Goal: Information Seeking & Learning: Learn about a topic

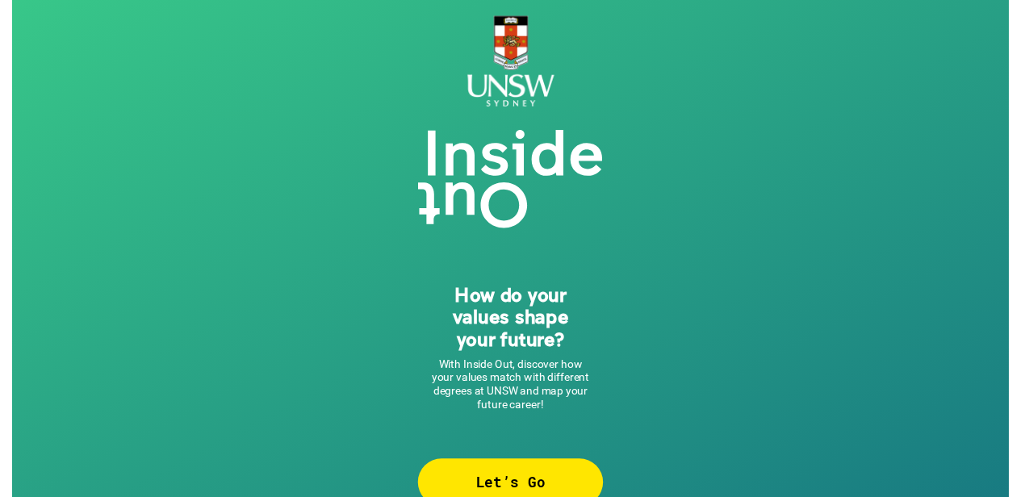
scroll to position [32, 0]
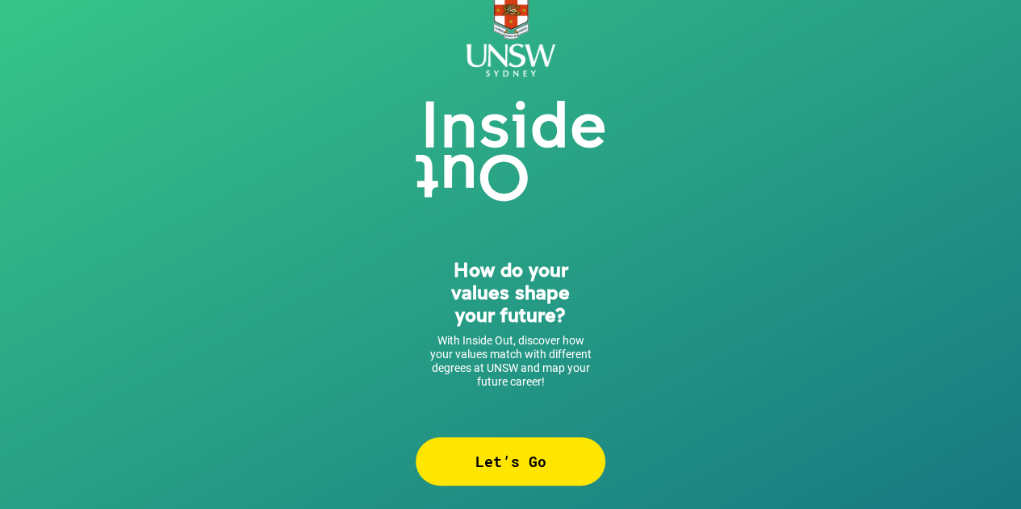
click at [565, 456] on div "Let’s Go" at bounding box center [511, 462] width 190 height 48
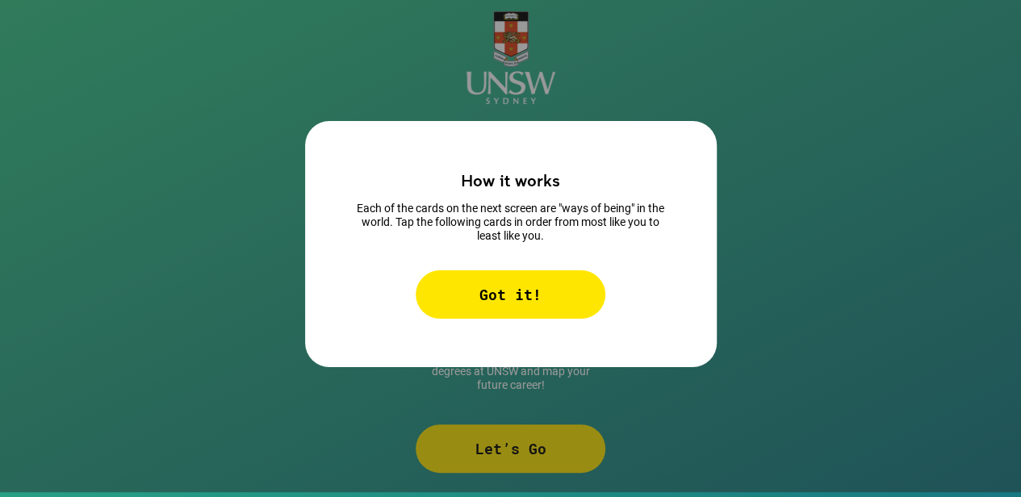
click at [519, 270] on div "Got it!" at bounding box center [511, 294] width 190 height 48
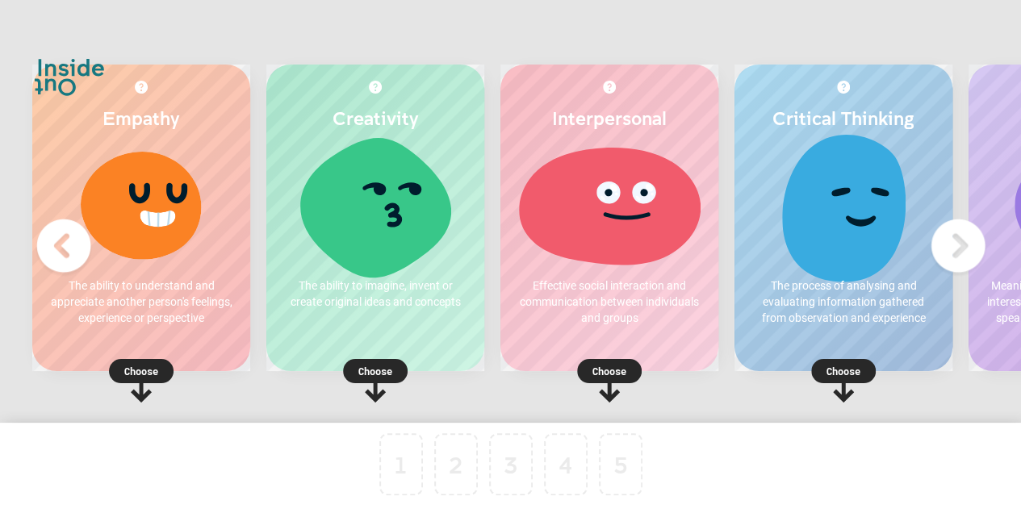
click at [136, 369] on p "Choose" at bounding box center [141, 371] width 218 height 16
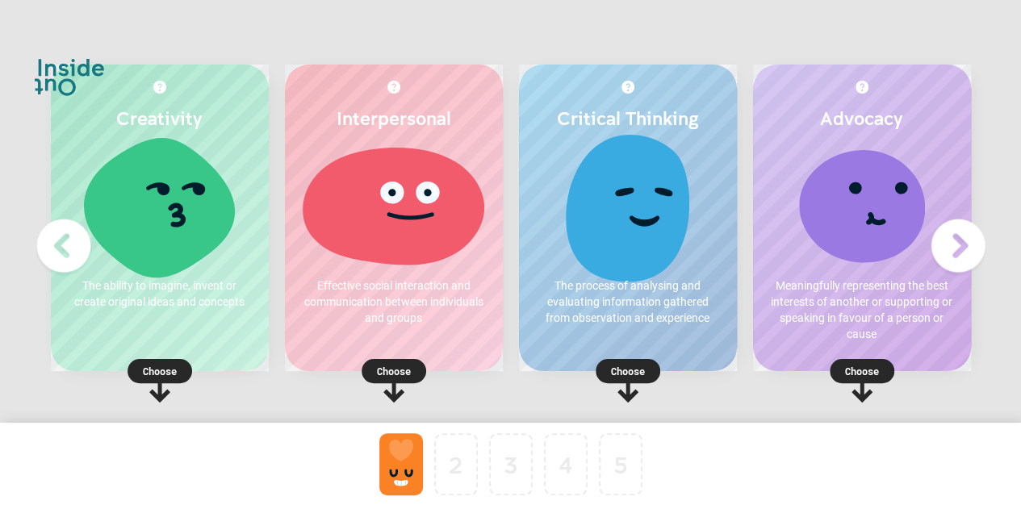
click at [157, 367] on p "Choose" at bounding box center [160, 371] width 218 height 16
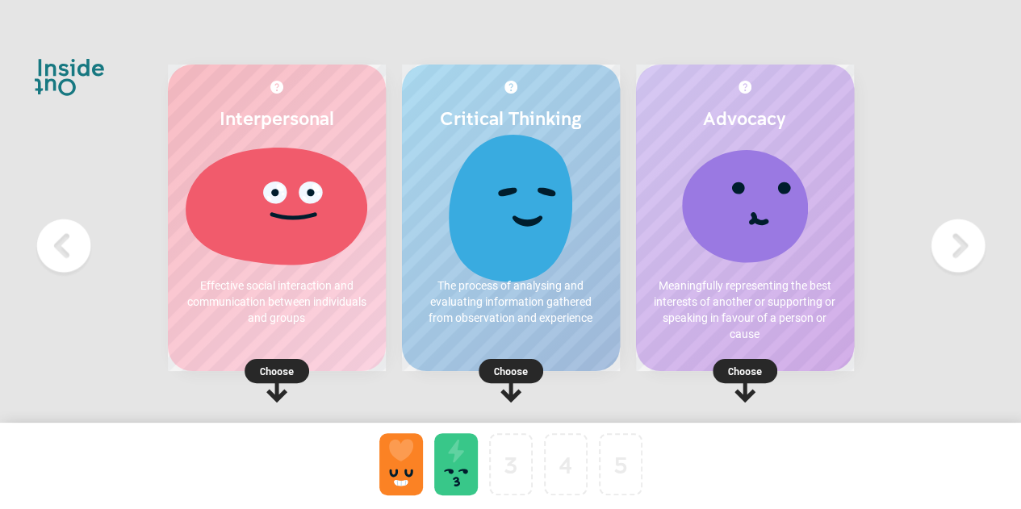
click at [536, 372] on rect at bounding box center [511, 371] width 65 height 24
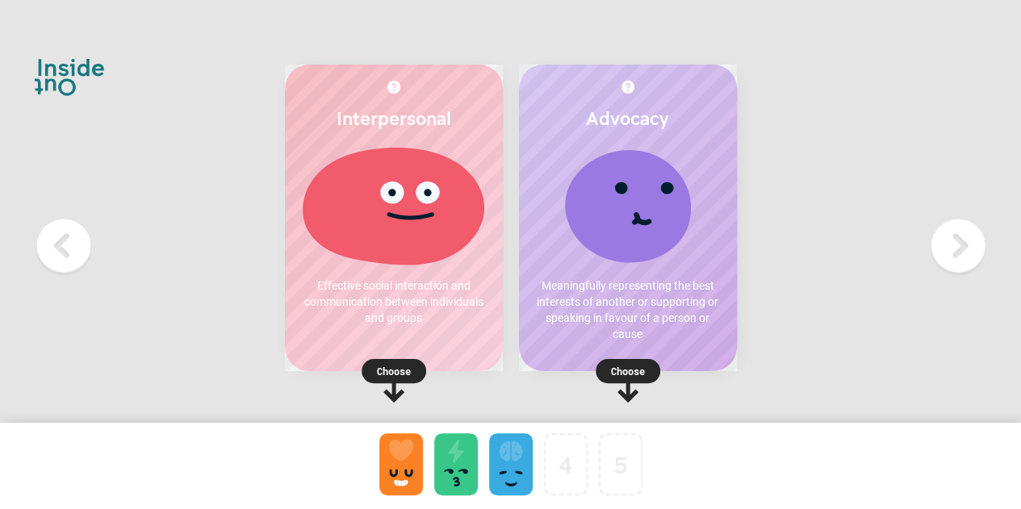
click at [959, 241] on img at bounding box center [958, 246] width 65 height 65
click at [958, 252] on img at bounding box center [958, 246] width 65 height 65
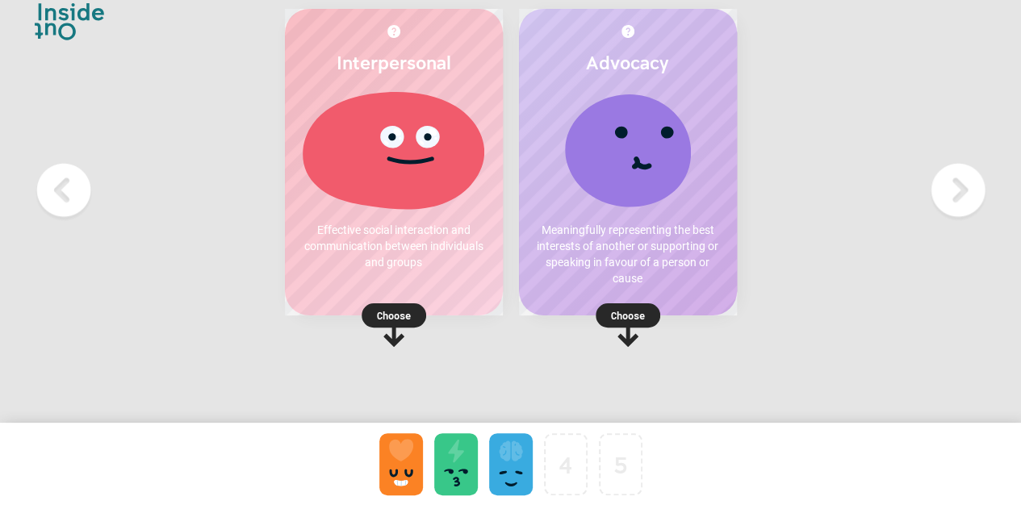
scroll to position [95, 0]
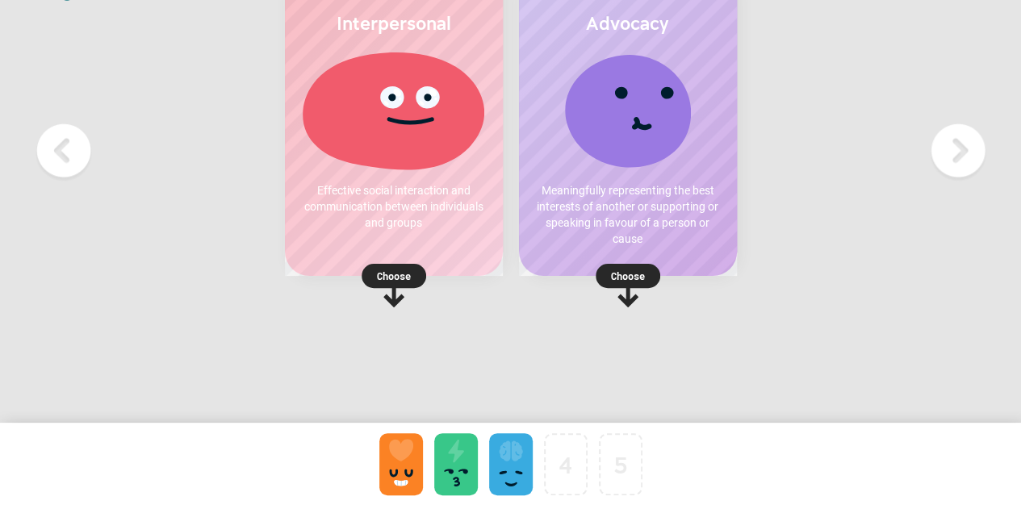
click at [534, 277] on p "Choose" at bounding box center [628, 276] width 218 height 16
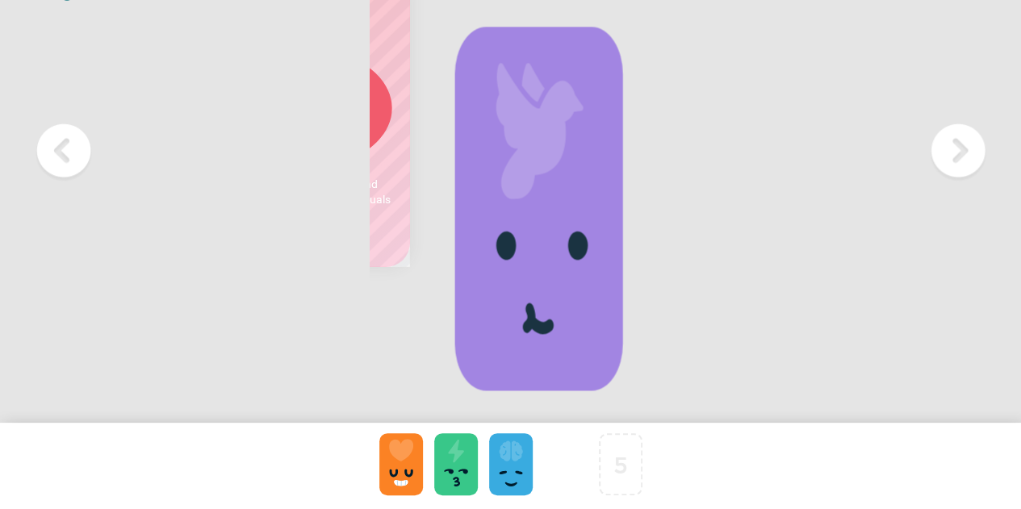
scroll to position [0, 0]
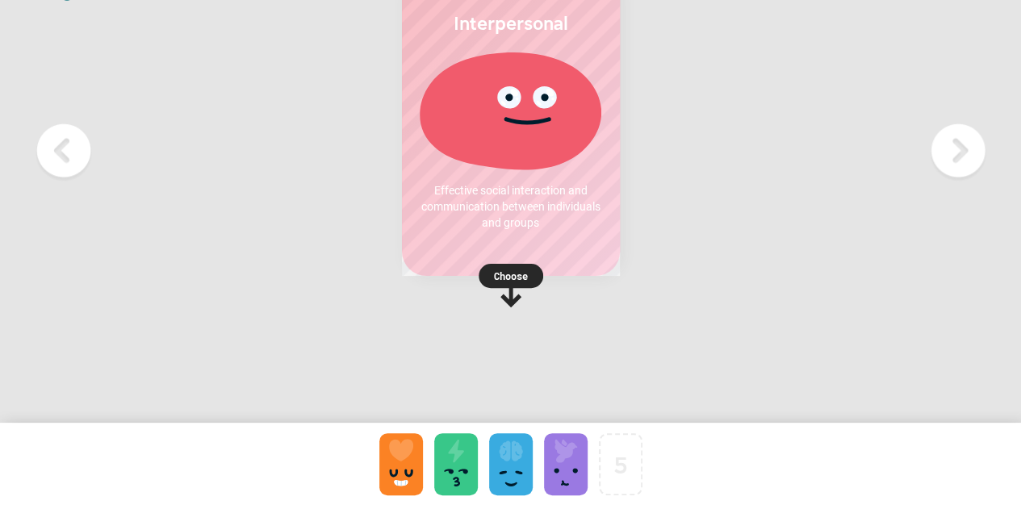
click at [507, 276] on p "Choose" at bounding box center [511, 276] width 218 height 16
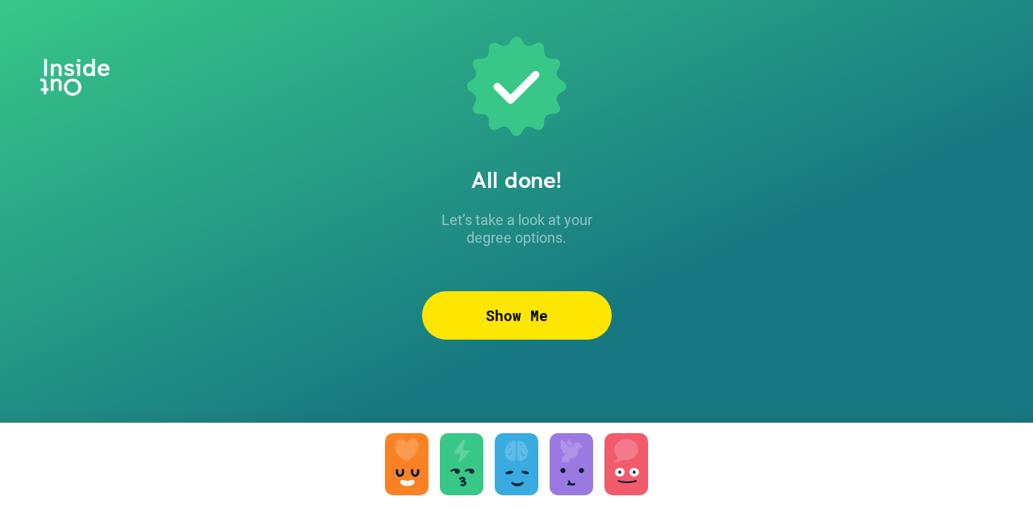
click at [517, 306] on div "Show Me" at bounding box center [517, 315] width 190 height 48
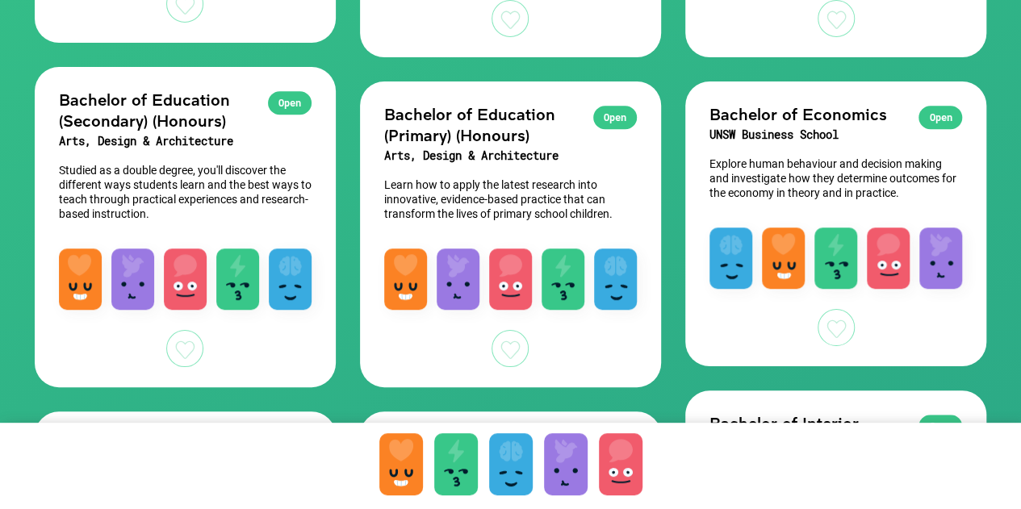
scroll to position [565, 0]
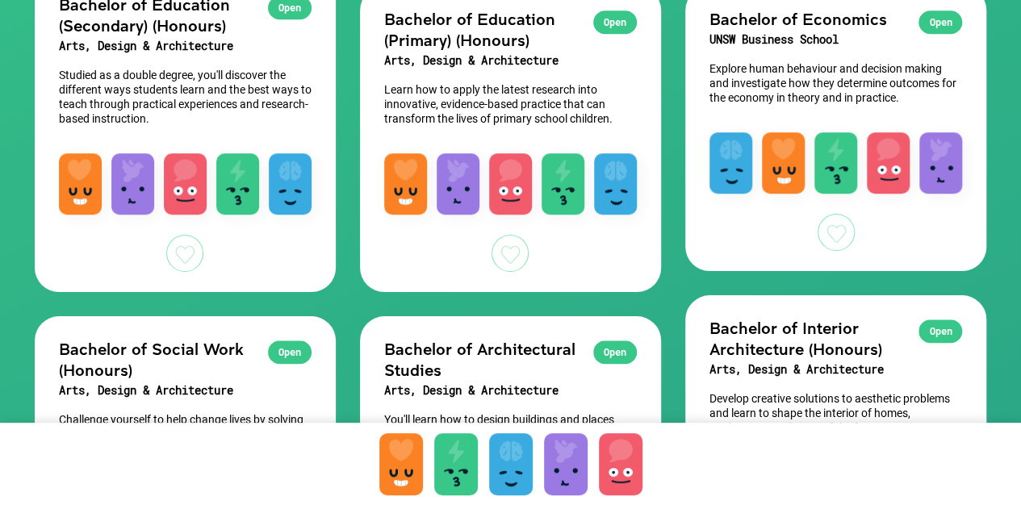
click at [417, 460] on div at bounding box center [401, 465] width 44 height 62
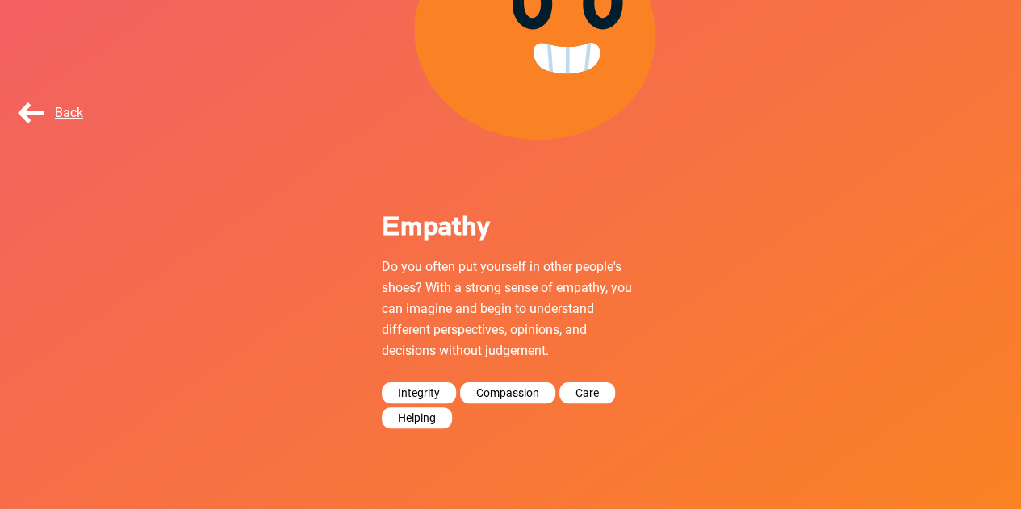
scroll to position [207, 0]
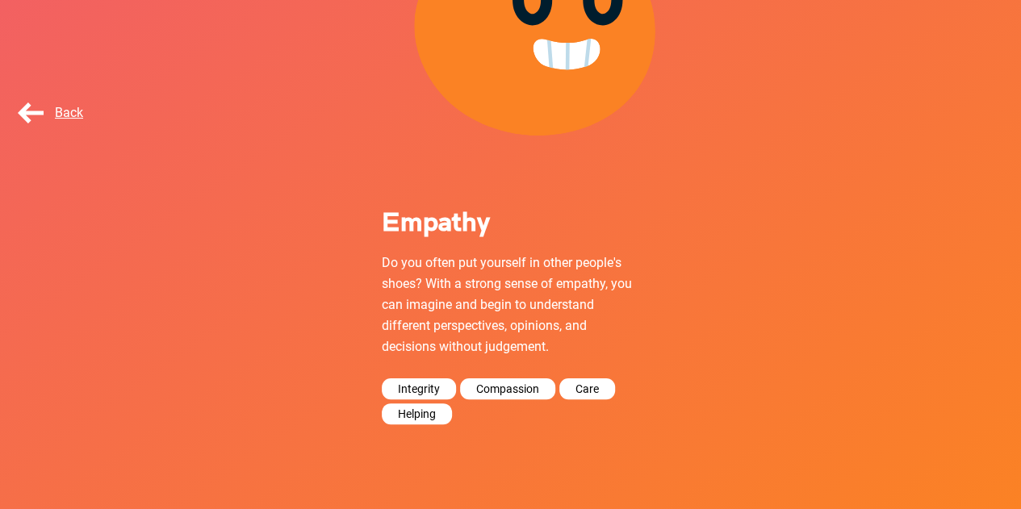
click at [32, 109] on span "Back" at bounding box center [49, 112] width 69 height 15
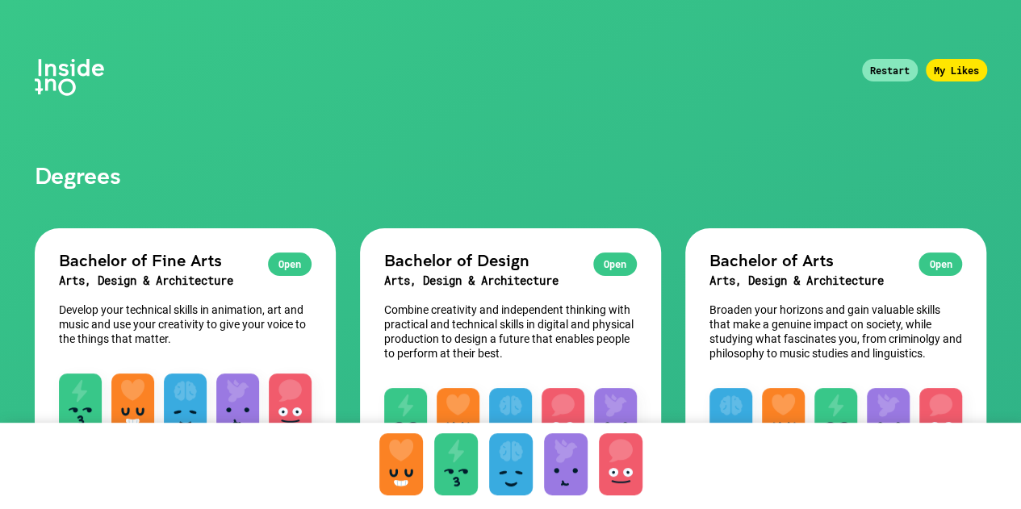
click at [459, 458] on div at bounding box center [456, 465] width 44 height 62
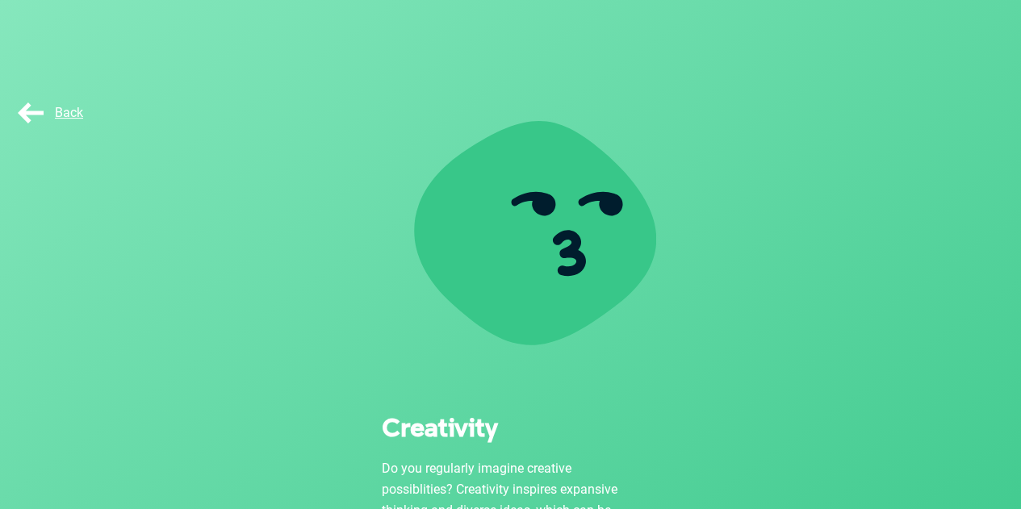
scroll to position [81, 0]
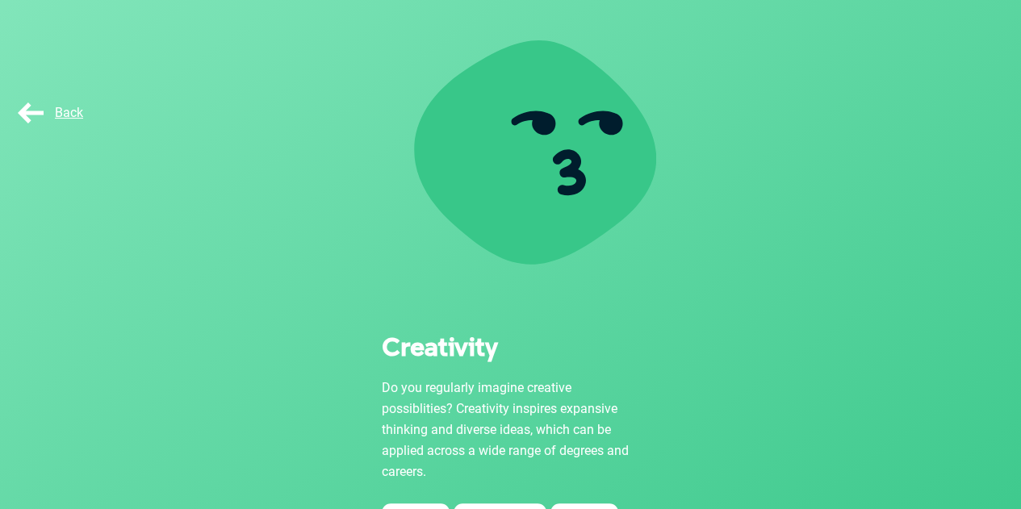
click at [24, 120] on span "Back" at bounding box center [49, 112] width 69 height 15
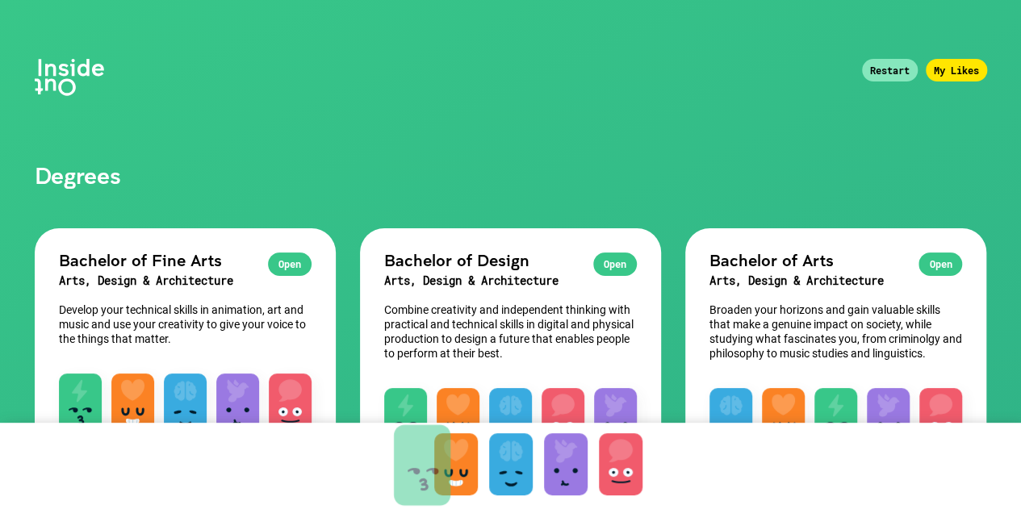
drag, startPoint x: 457, startPoint y: 467, endPoint x: 423, endPoint y: 468, distance: 33.9
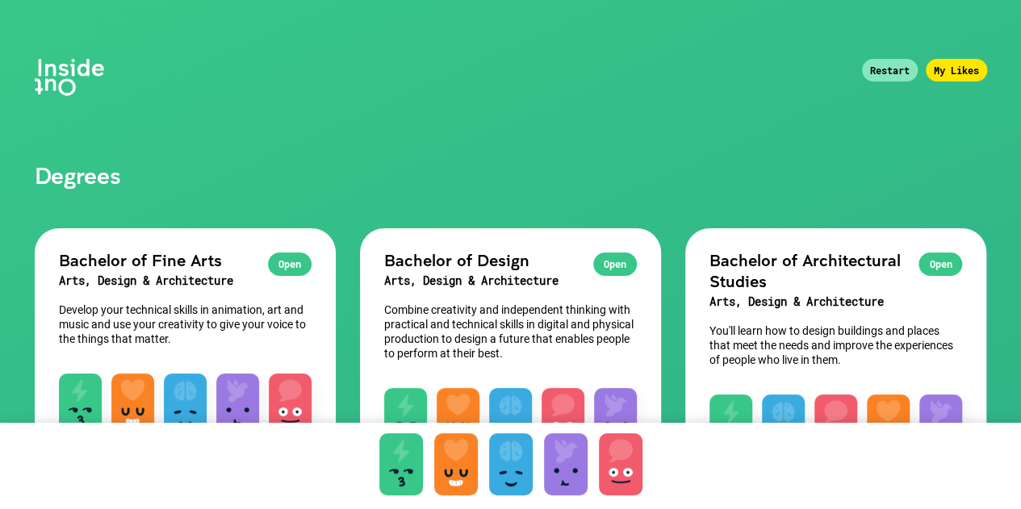
click at [522, 467] on div at bounding box center [511, 465] width 44 height 62
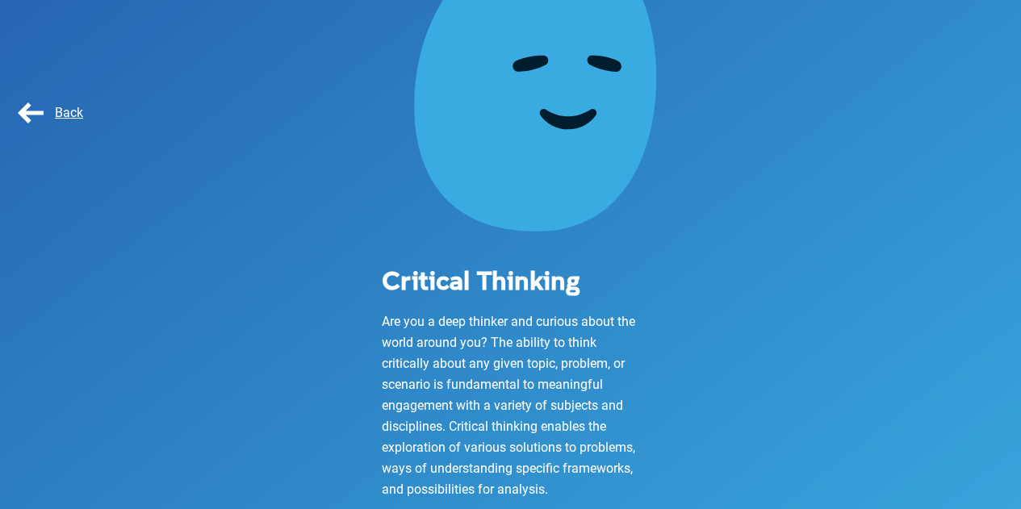
scroll to position [161, 0]
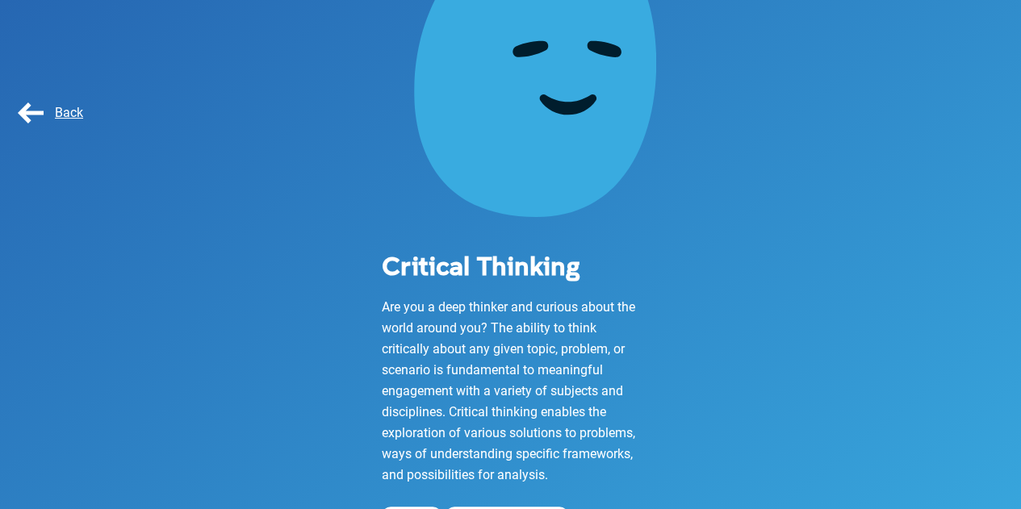
click at [40, 109] on span "Back" at bounding box center [49, 112] width 69 height 15
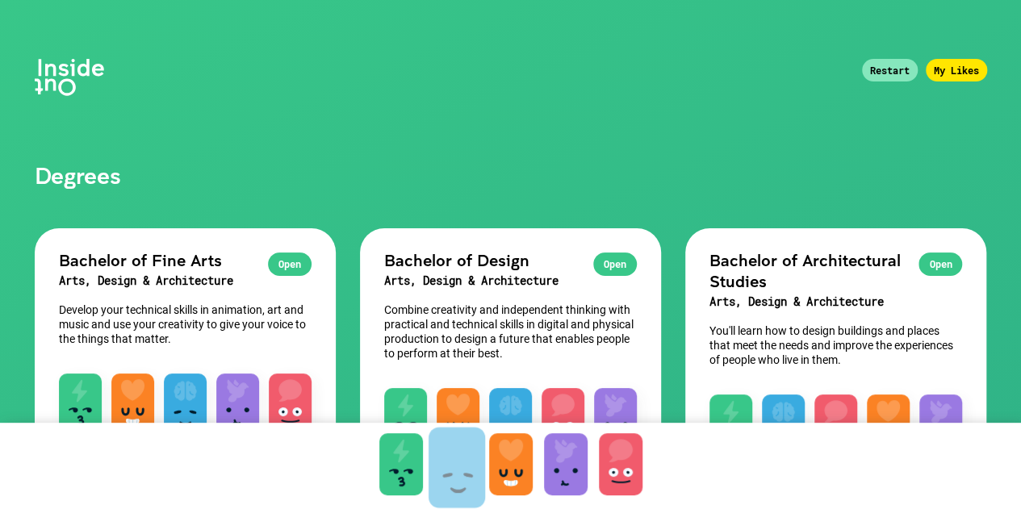
drag, startPoint x: 504, startPoint y: 470, endPoint x: 449, endPoint y: 472, distance: 55.0
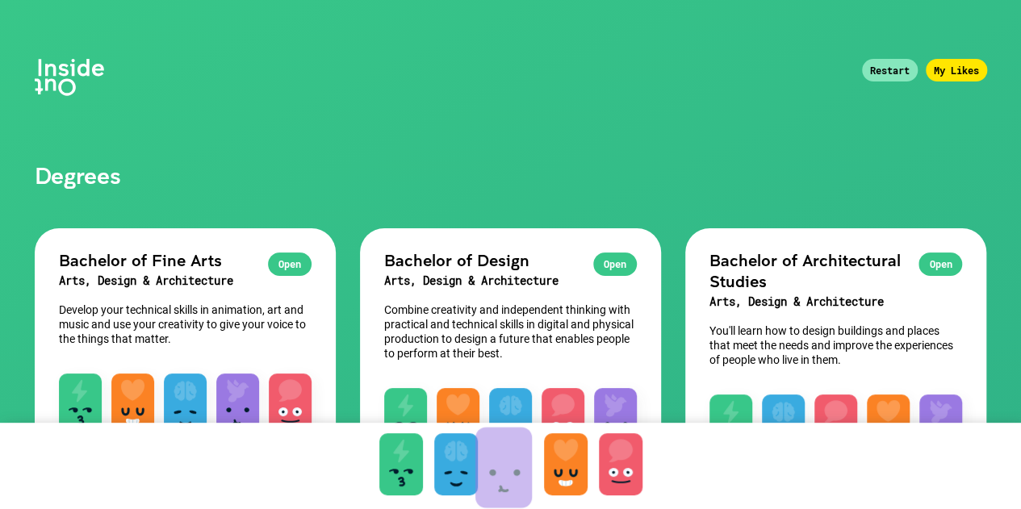
drag, startPoint x: 568, startPoint y: 469, endPoint x: 507, endPoint y: 472, distance: 61.4
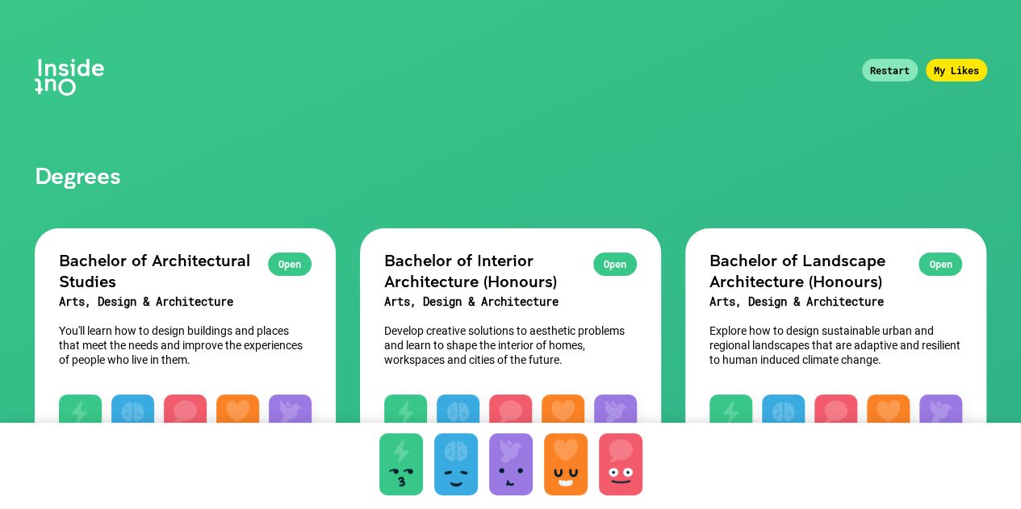
drag, startPoint x: 1025, startPoint y: 31, endPoint x: 690, endPoint y: 75, distance: 337.9
click at [690, 75] on h1 "Degrees" at bounding box center [510, 94] width 1001 height 189
click at [895, 70] on div "Restart" at bounding box center [890, 70] width 56 height 23
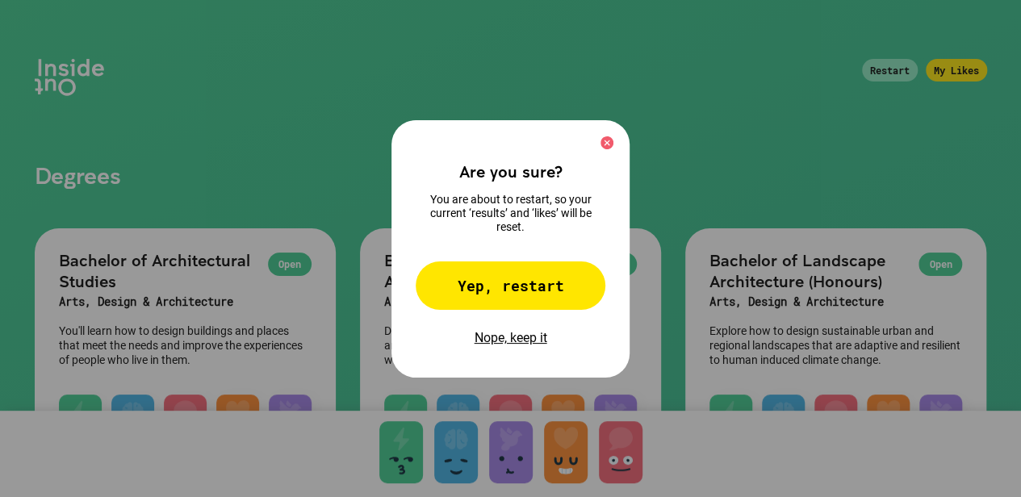
click at [543, 301] on div "Yep, restart" at bounding box center [511, 286] width 190 height 48
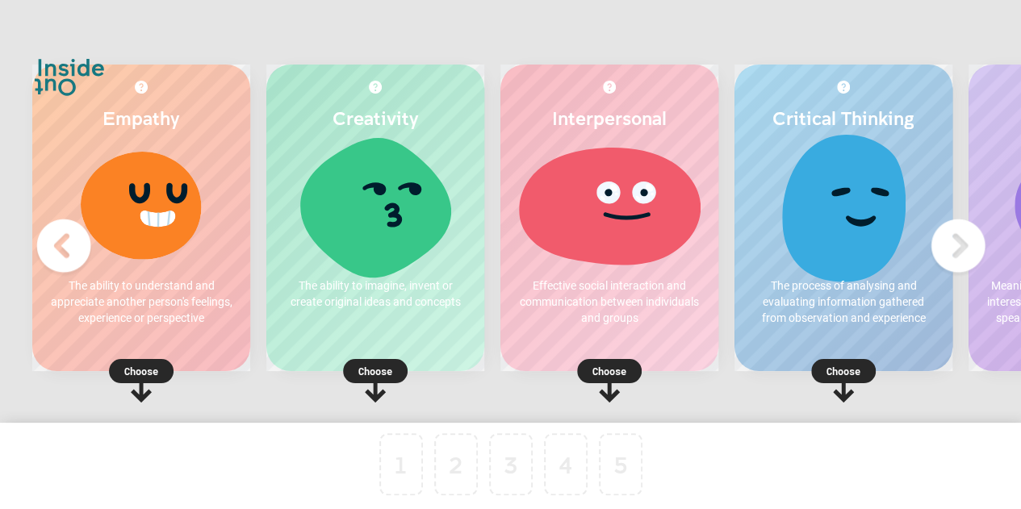
click at [44, 244] on img at bounding box center [63, 246] width 65 height 65
click at [836, 374] on p "Choose" at bounding box center [844, 371] width 218 height 16
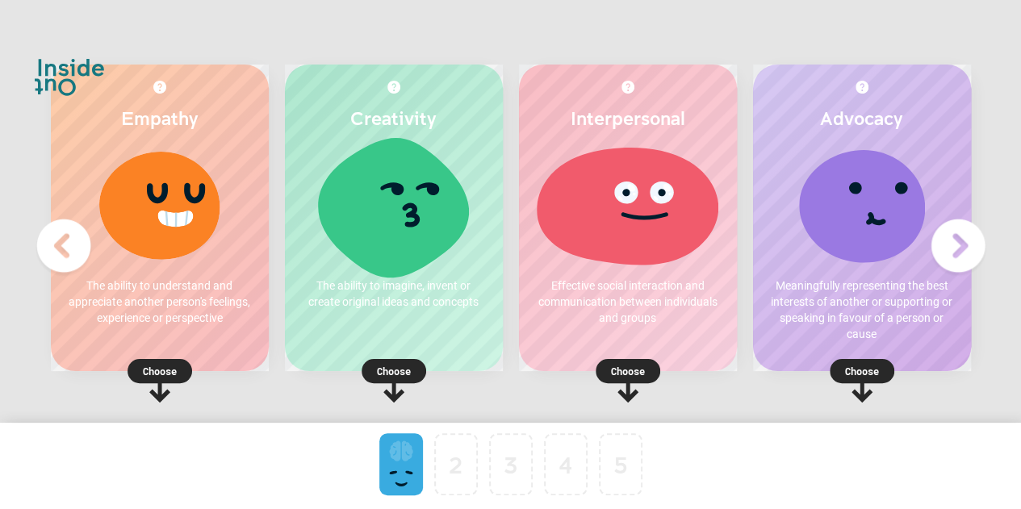
click at [385, 365] on p "Choose" at bounding box center [394, 371] width 218 height 16
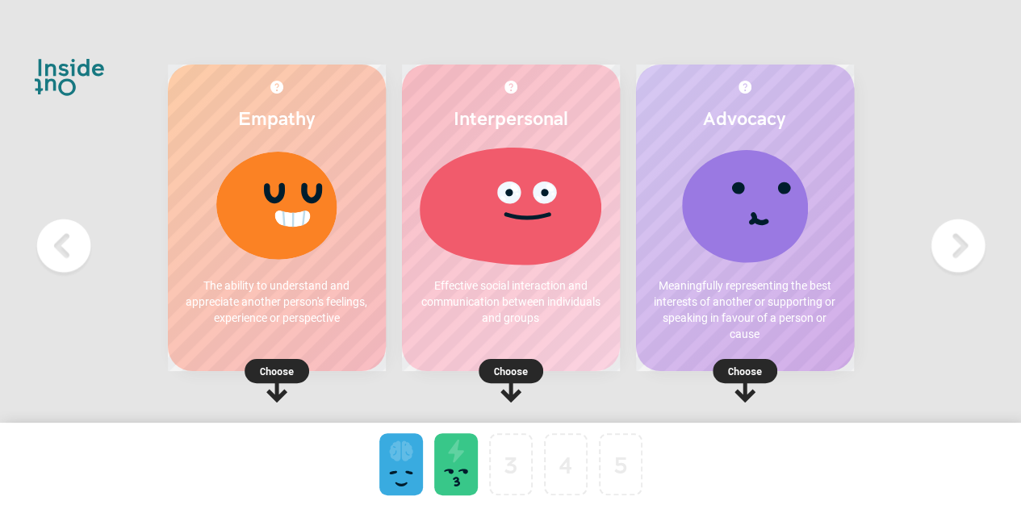
click at [254, 367] on rect at bounding box center [277, 371] width 65 height 24
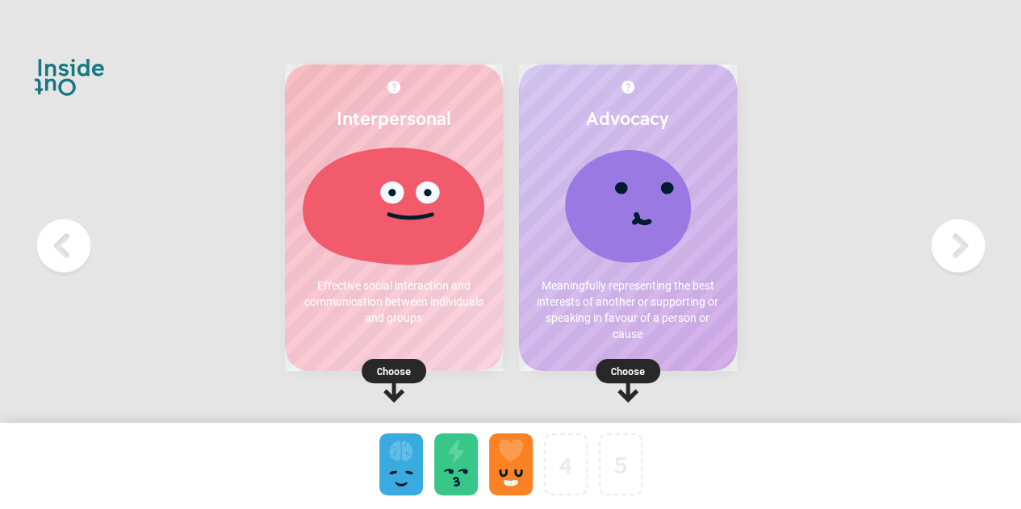
click at [407, 362] on rect at bounding box center [394, 371] width 65 height 24
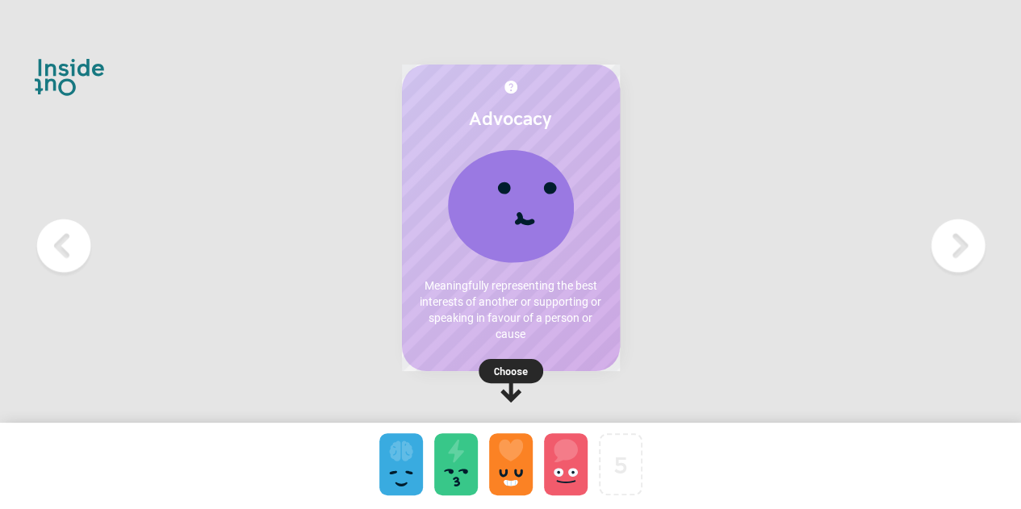
click at [538, 368] on rect at bounding box center [511, 371] width 65 height 24
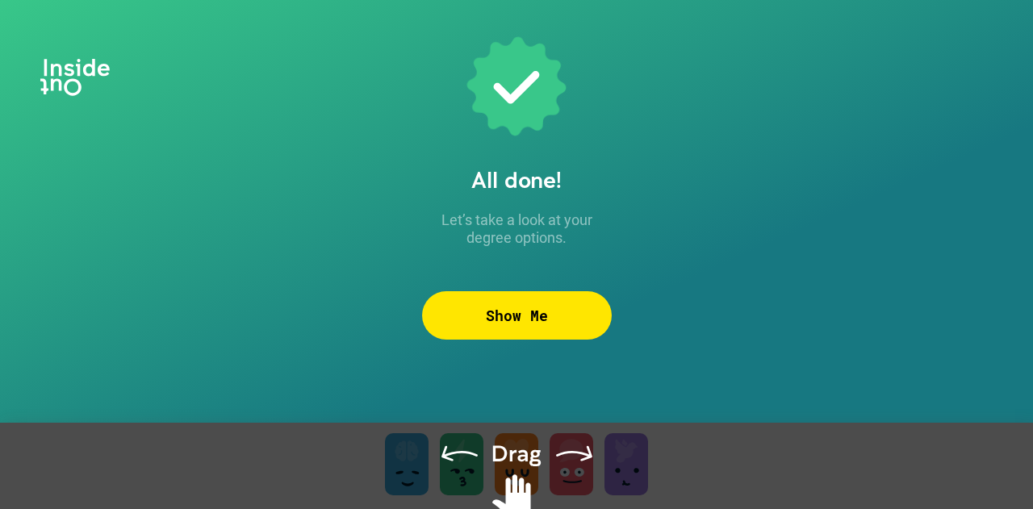
drag, startPoint x: 523, startPoint y: 467, endPoint x: 628, endPoint y: 468, distance: 105.0
click at [628, 468] on div at bounding box center [516, 486] width 1033 height 127
click at [518, 455] on div at bounding box center [516, 486] width 1033 height 127
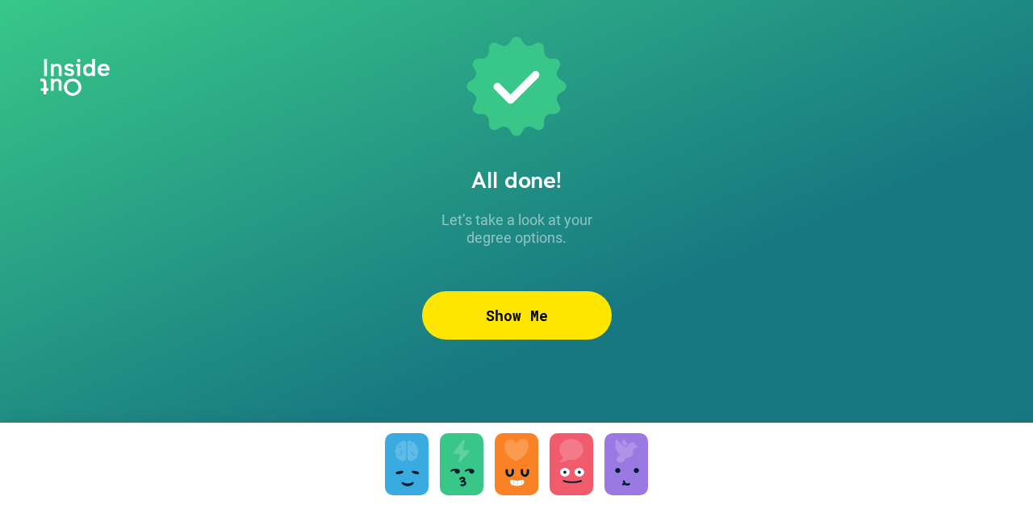
drag, startPoint x: 522, startPoint y: 477, endPoint x: 602, endPoint y: 477, distance: 80.7
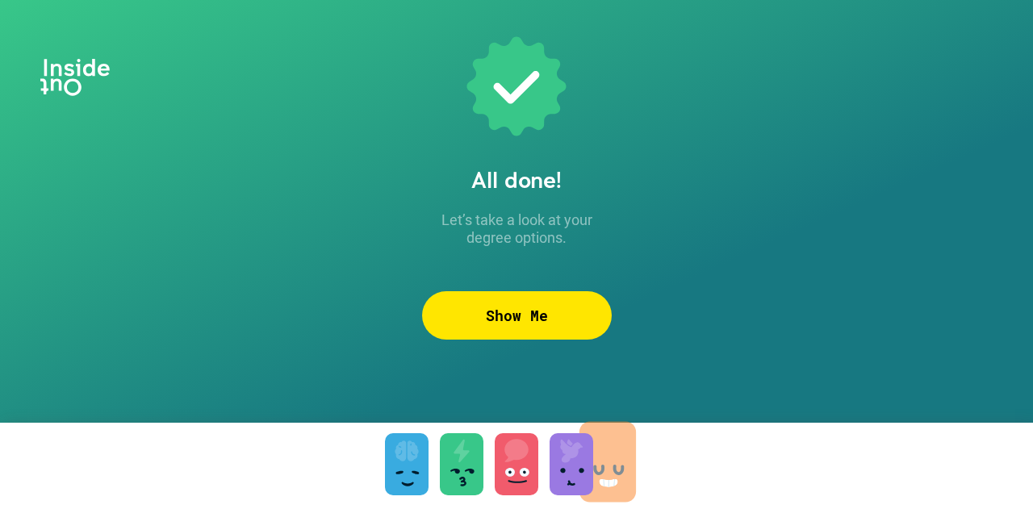
drag, startPoint x: 521, startPoint y: 466, endPoint x: 612, endPoint y: 463, distance: 91.3
click at [526, 329] on div "Show Me" at bounding box center [517, 315] width 190 height 48
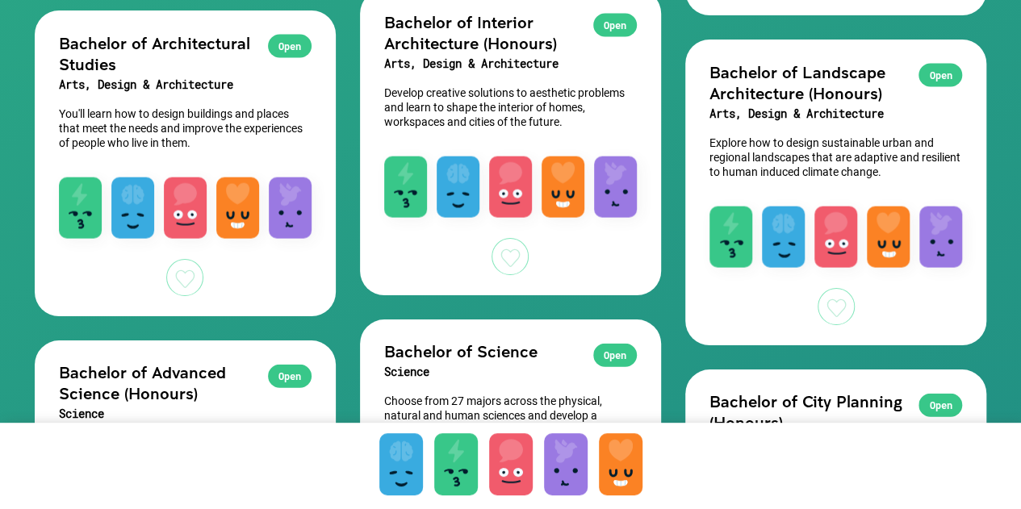
scroll to position [1372, 0]
